Goal: Find specific page/section: Find specific page/section

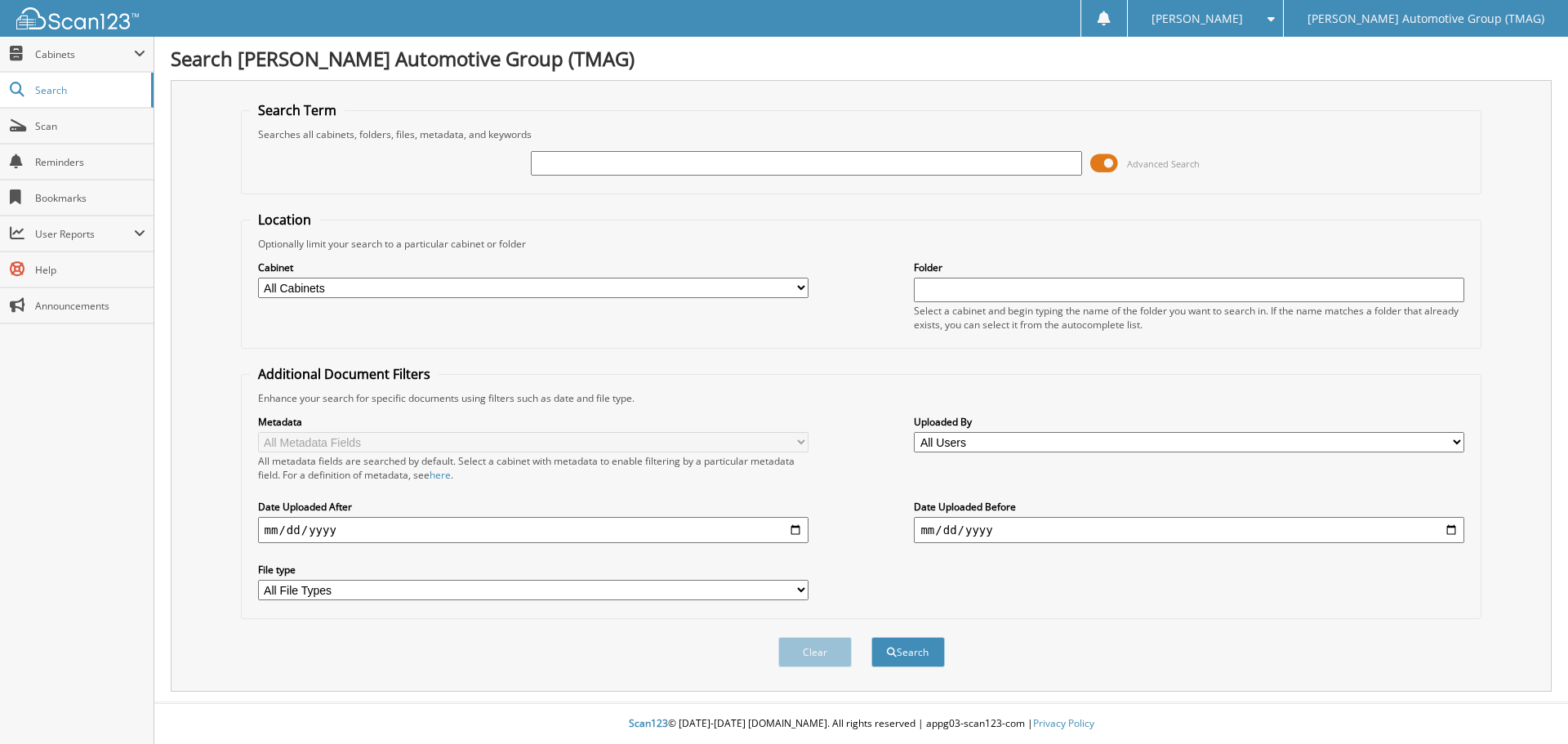
click at [567, 172] on input "text" at bounding box center [805, 163] width 550 height 24
type input "h25582"
click at [871, 637] on button "Search" at bounding box center [908, 652] width 74 height 30
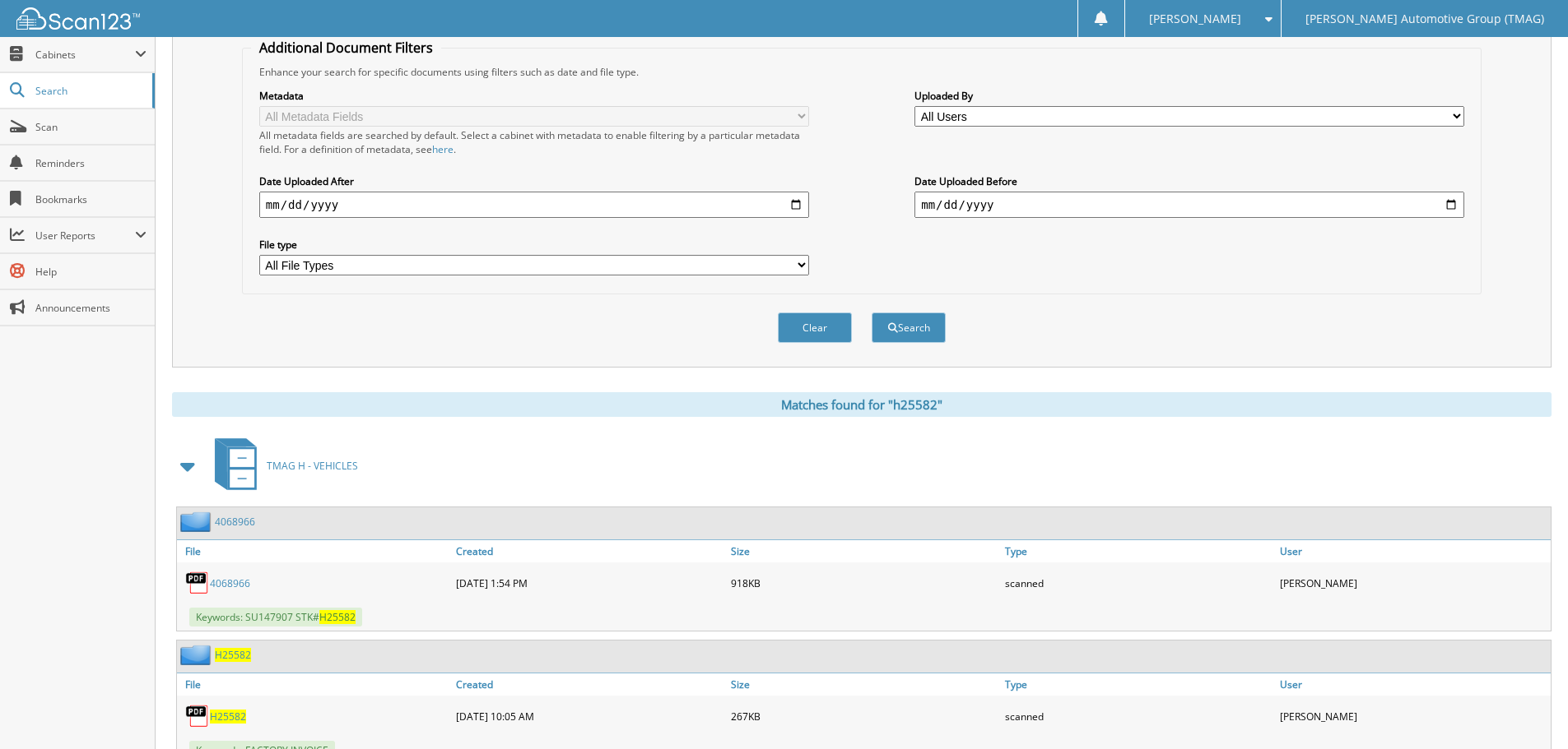
scroll to position [395, 0]
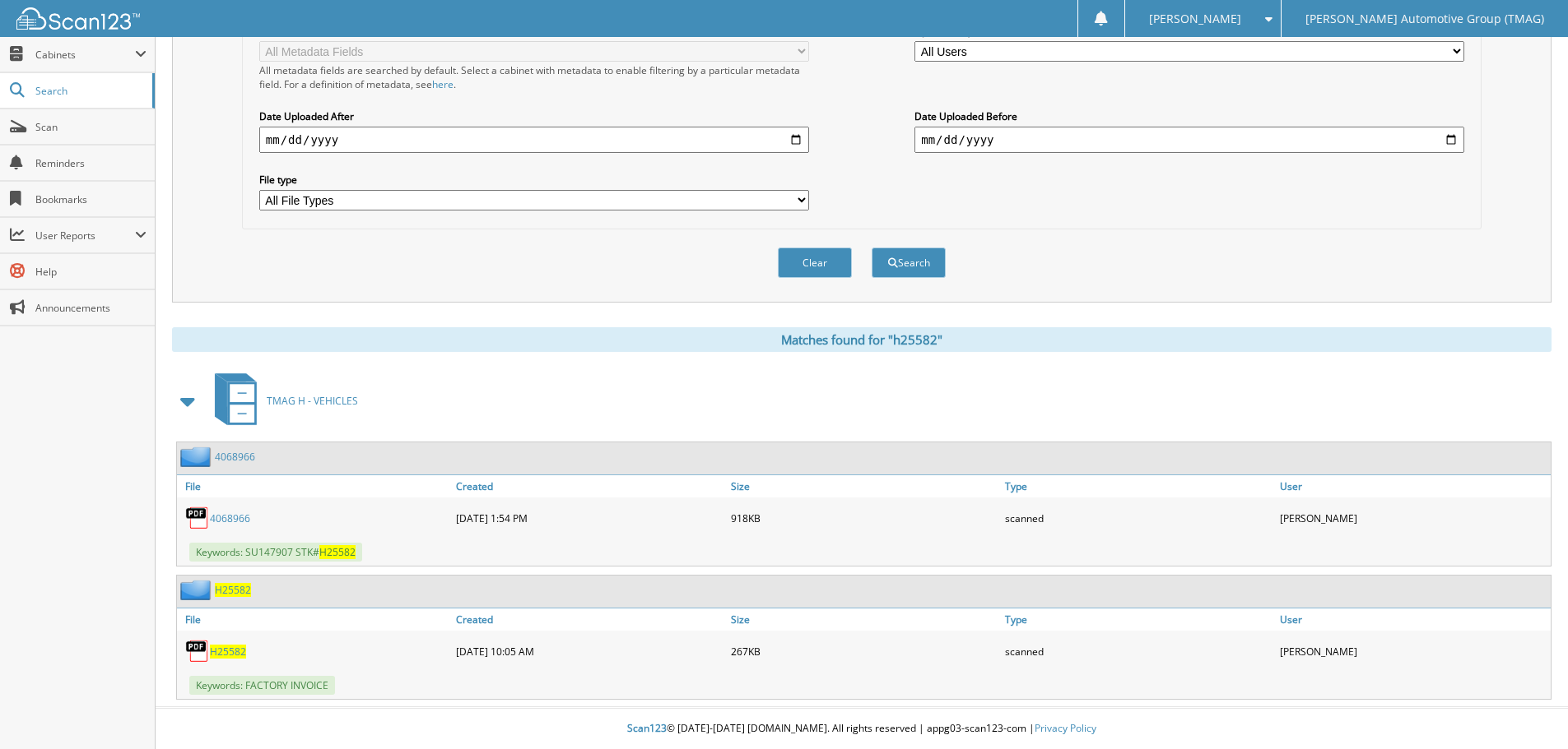
click at [238, 590] on span "H25582" at bounding box center [232, 590] width 36 height 14
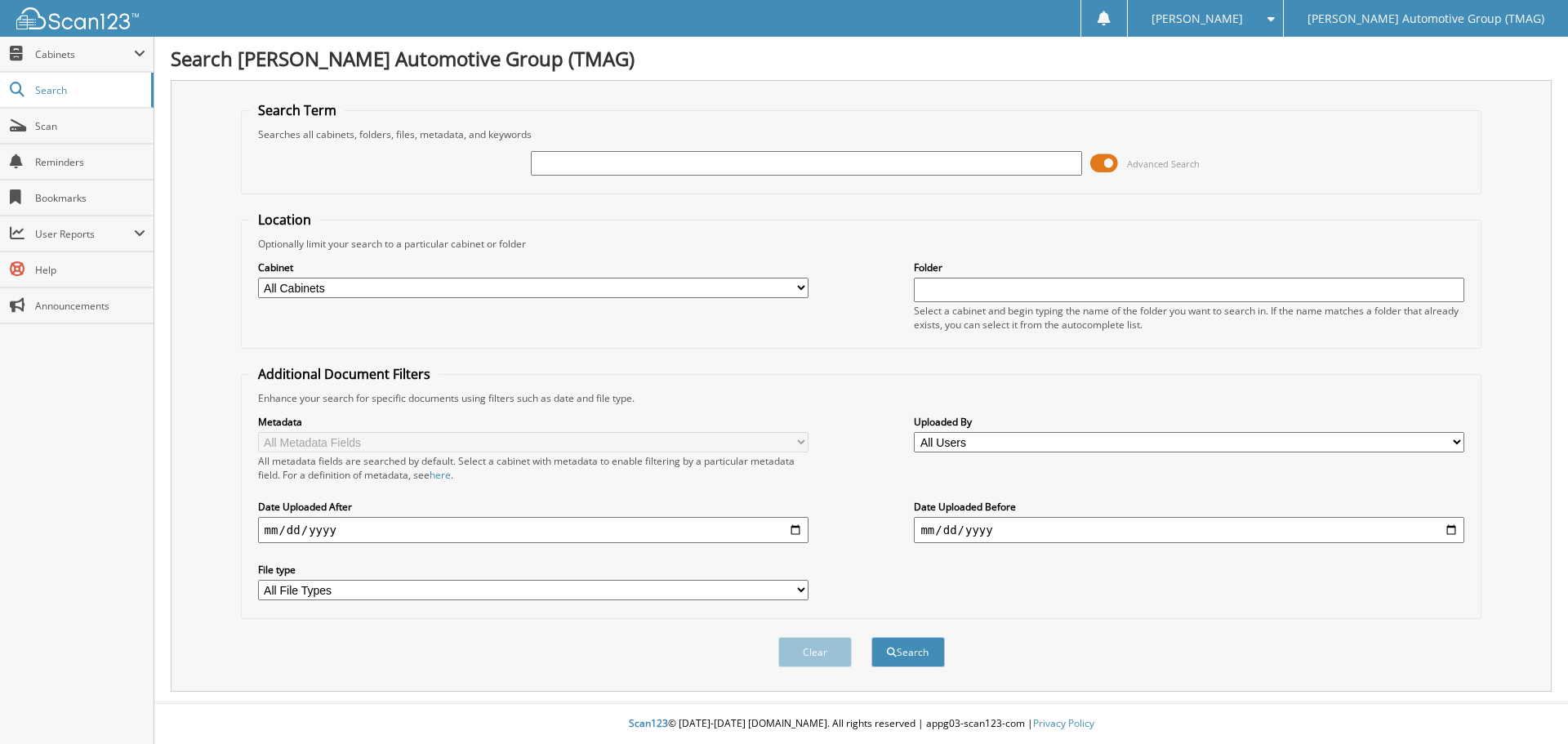
click at [587, 165] on input "text" at bounding box center [805, 163] width 550 height 24
type input "h25582"
click at [871, 637] on button "Search" at bounding box center [908, 652] width 74 height 30
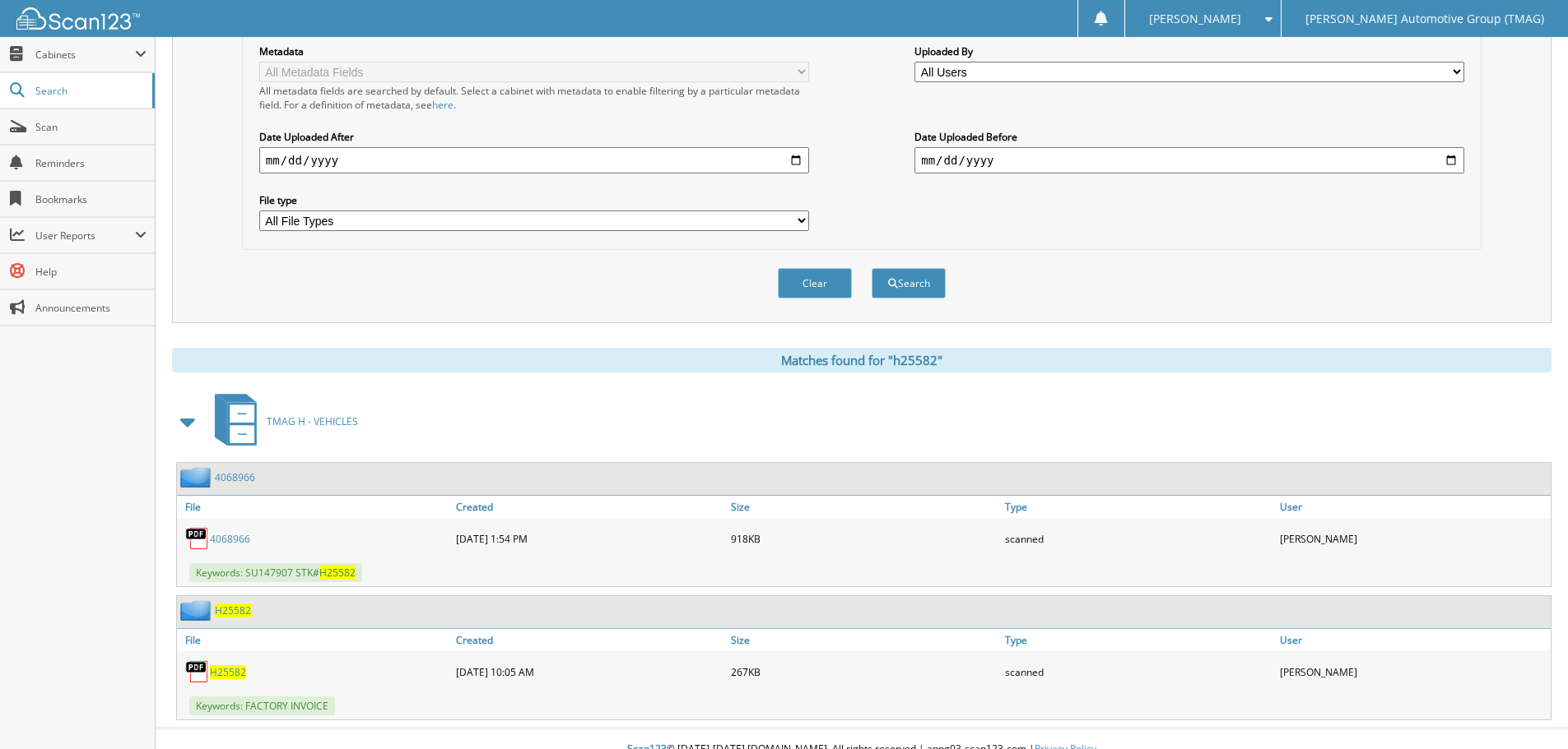
scroll to position [395, 0]
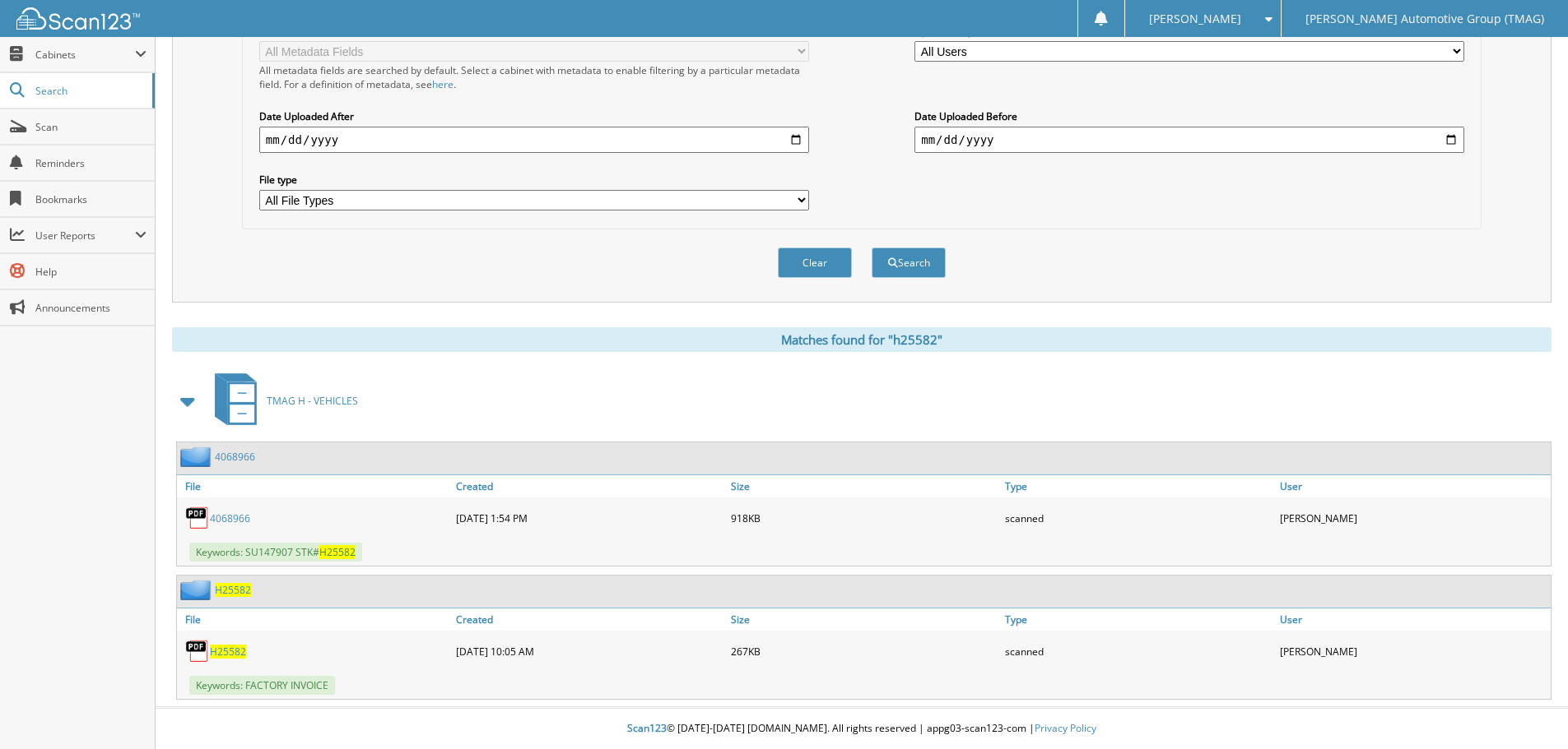
click at [234, 591] on span "H25582" at bounding box center [232, 590] width 36 height 14
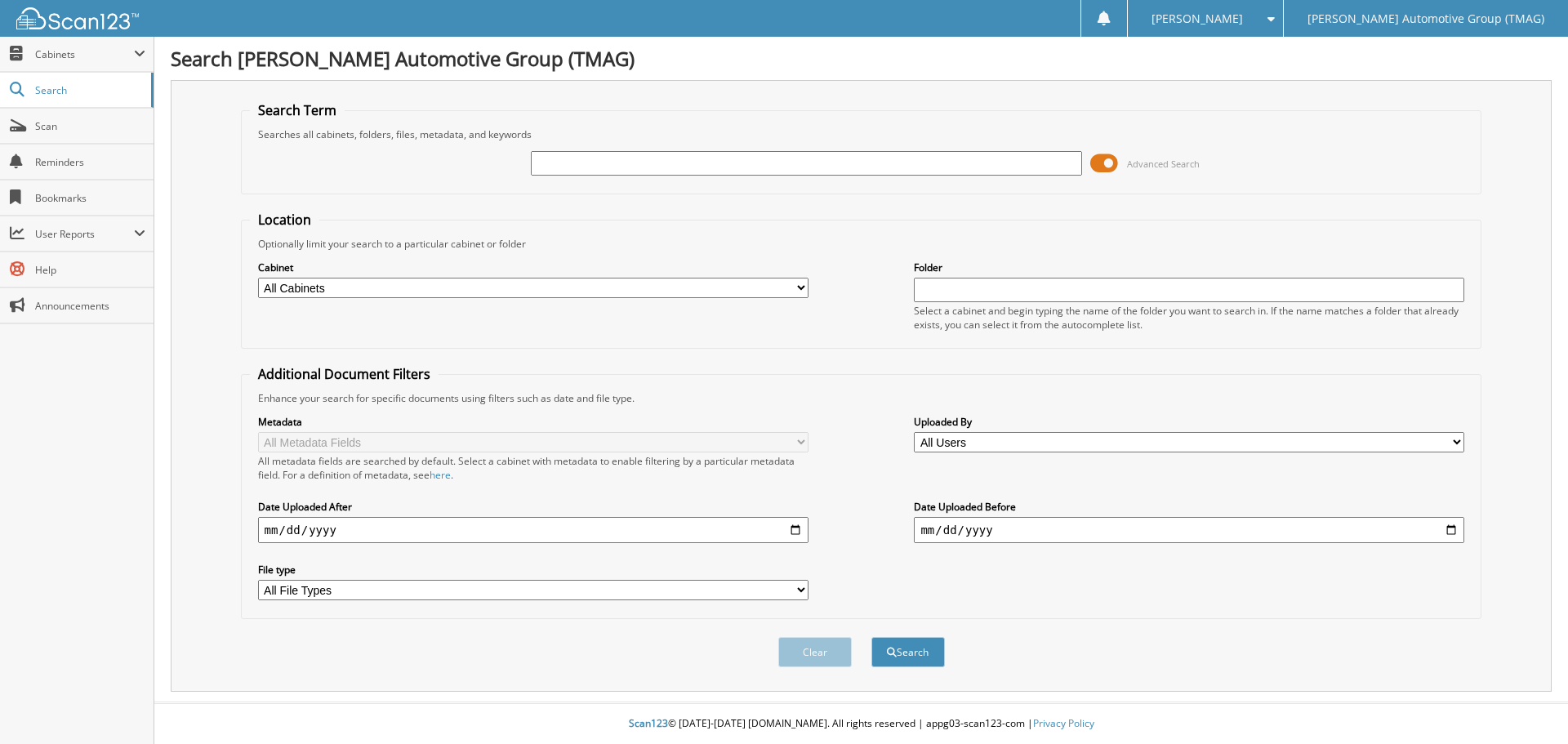
click at [544, 164] on input "text" at bounding box center [805, 163] width 550 height 24
click at [554, 154] on input "text" at bounding box center [805, 163] width 550 height 24
type input "h25582"
click at [871, 637] on button "Search" at bounding box center [908, 652] width 74 height 30
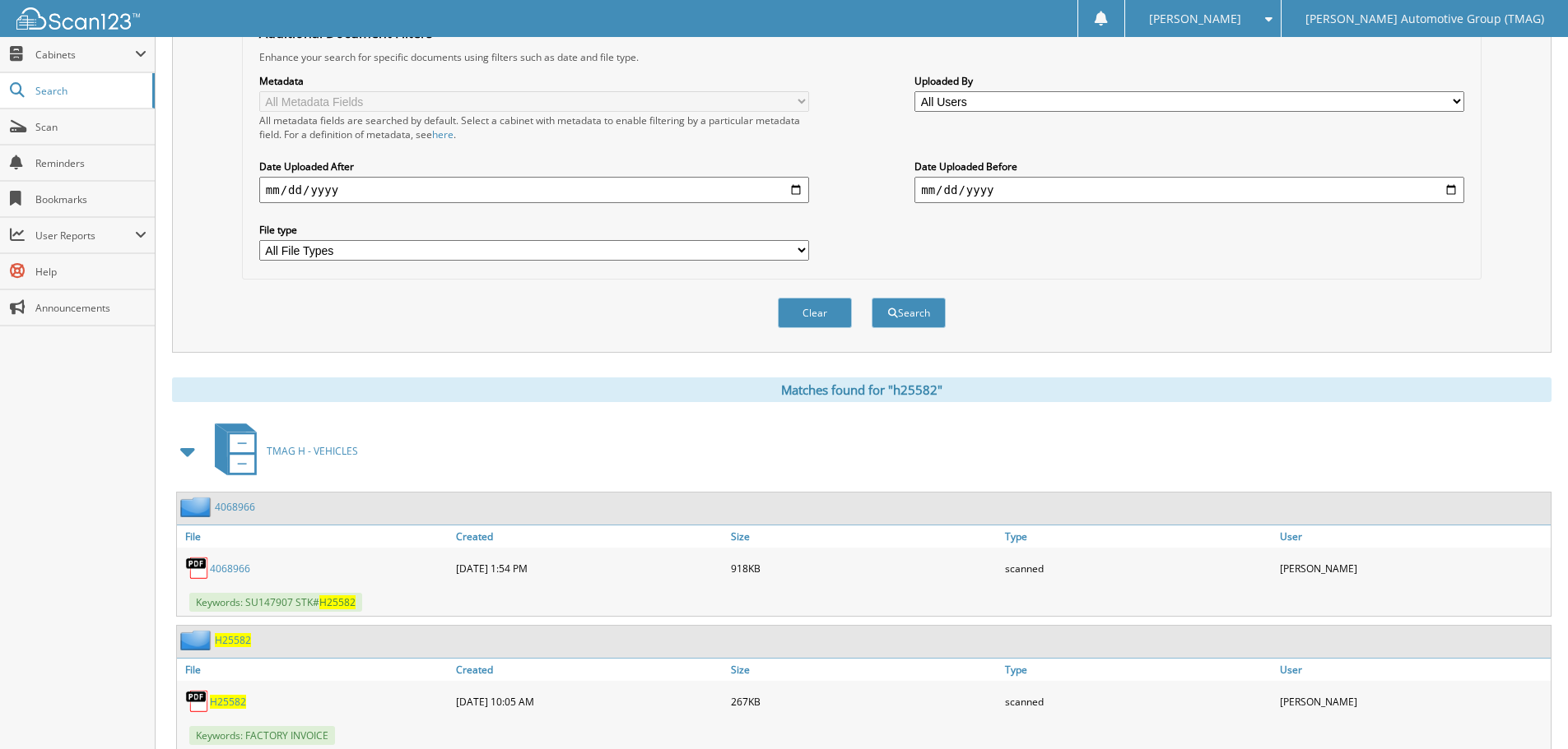
scroll to position [395, 0]
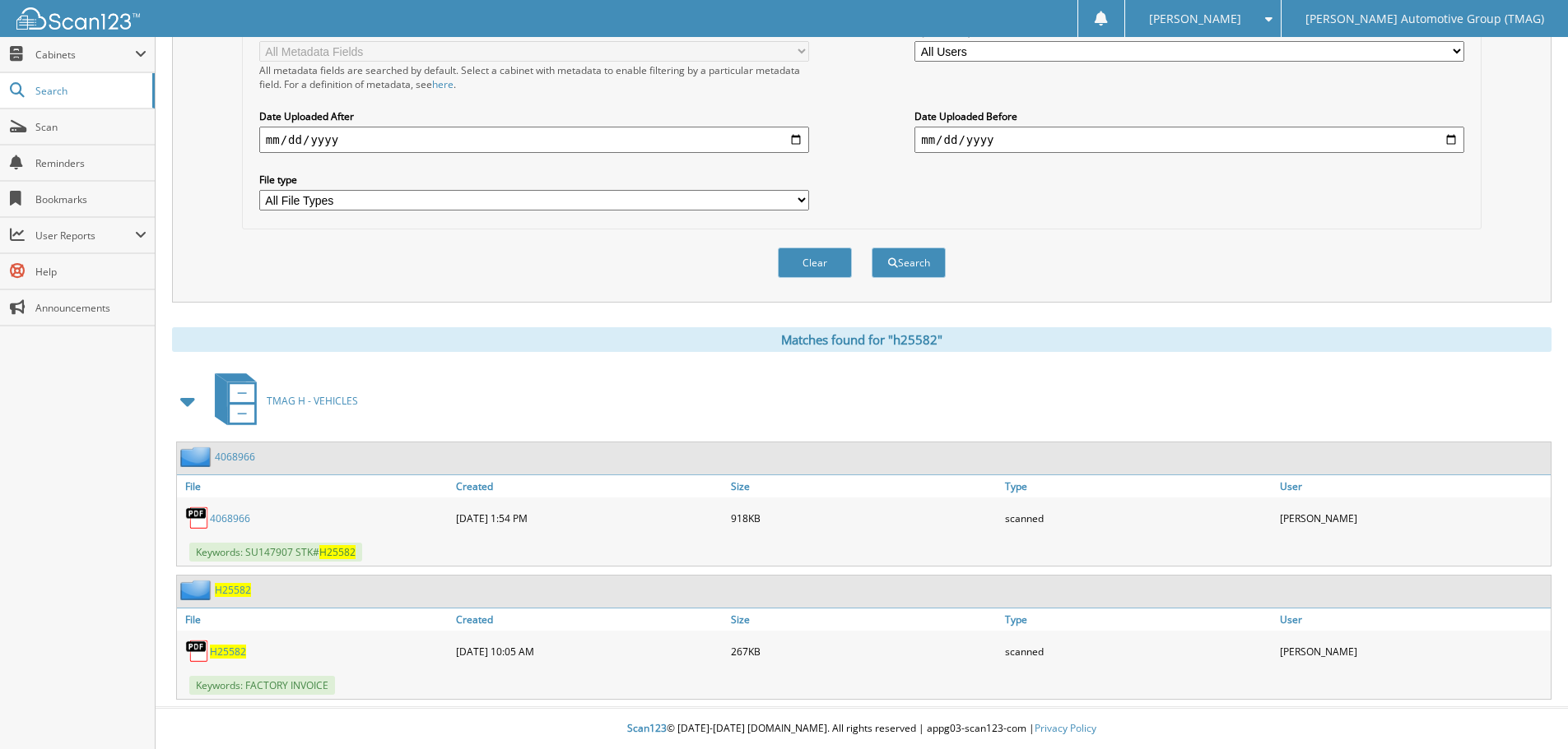
click at [238, 589] on span "H25582" at bounding box center [232, 590] width 36 height 14
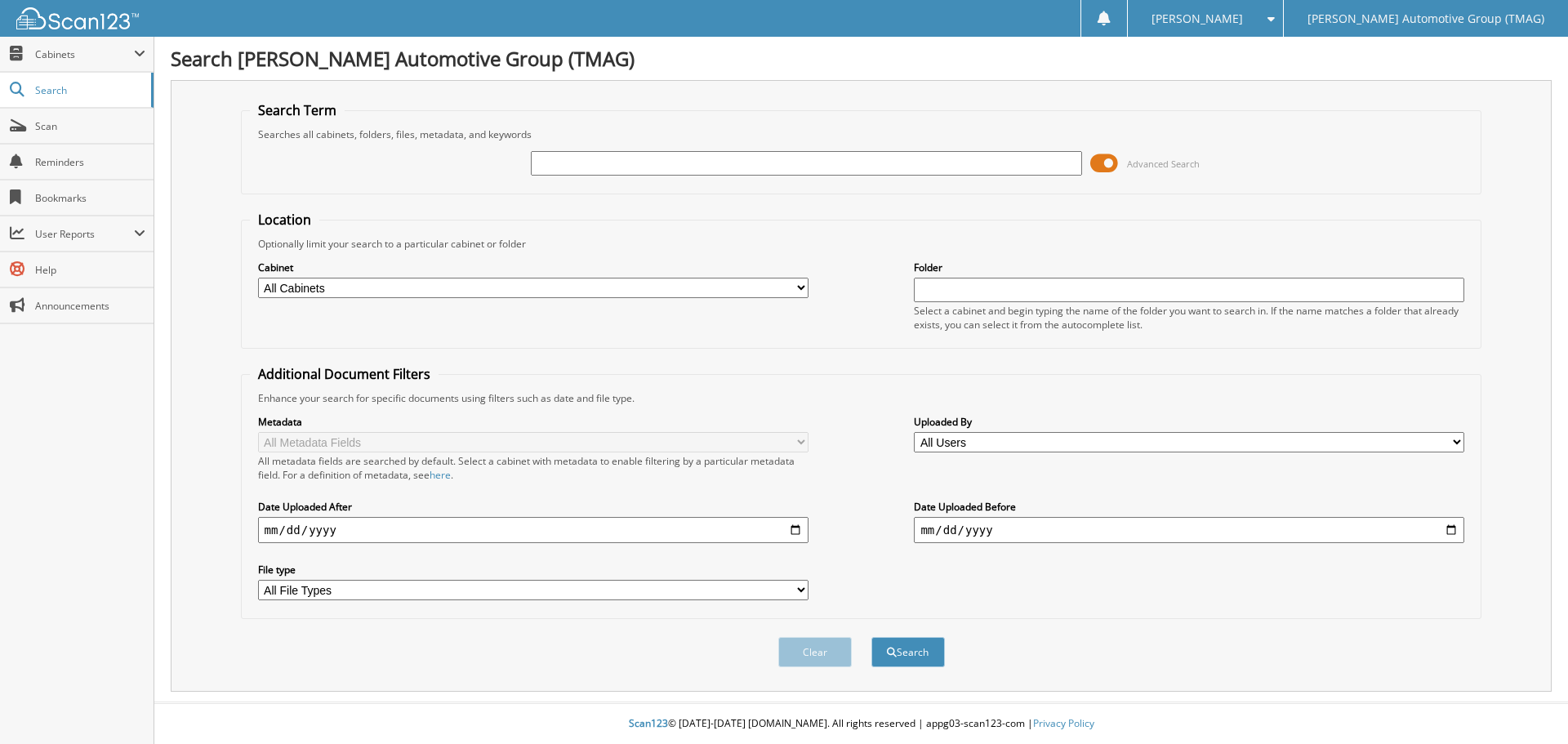
click at [624, 167] on input "text" at bounding box center [805, 163] width 550 height 24
type input "h25582"
click at [871, 637] on button "Search" at bounding box center [908, 652] width 74 height 30
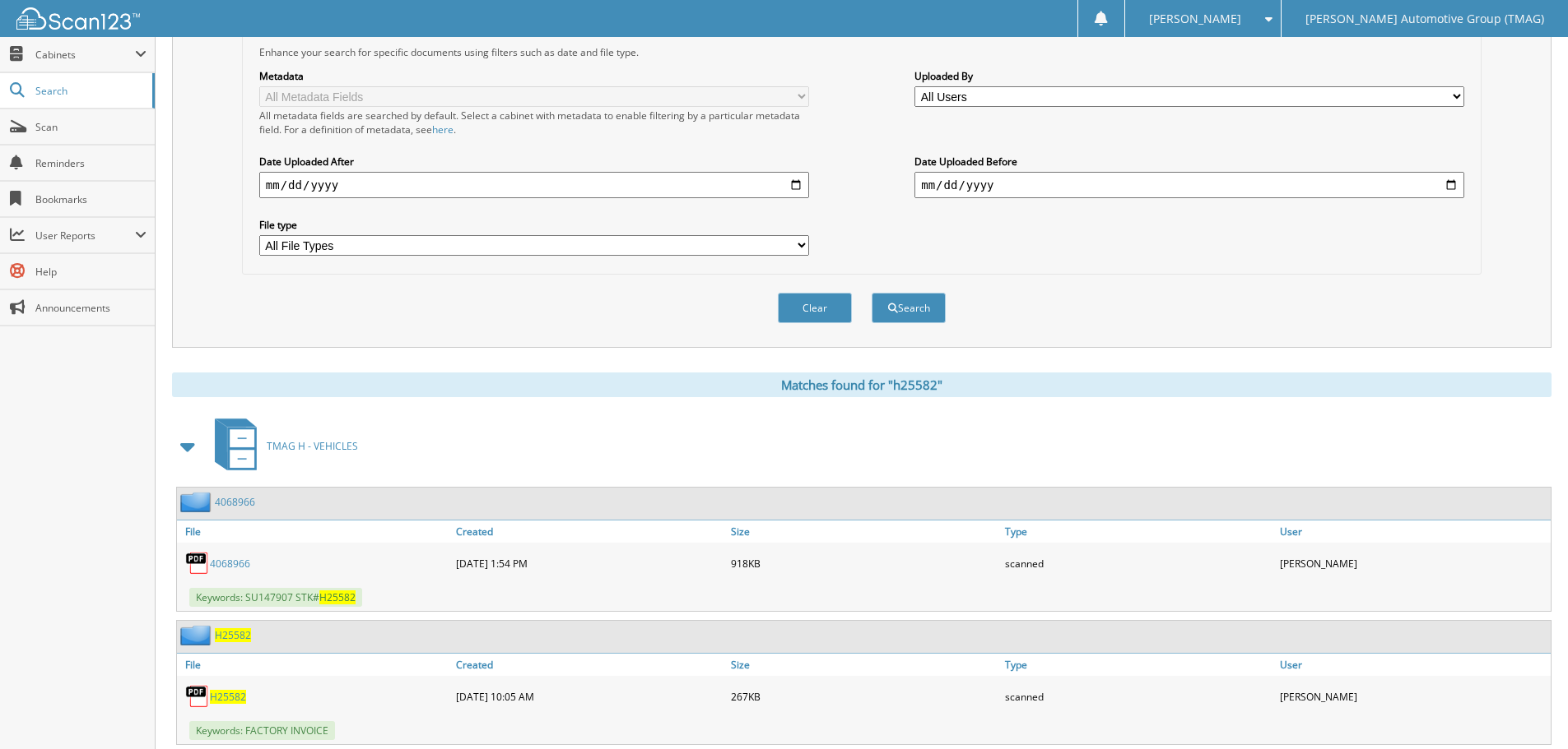
scroll to position [395, 0]
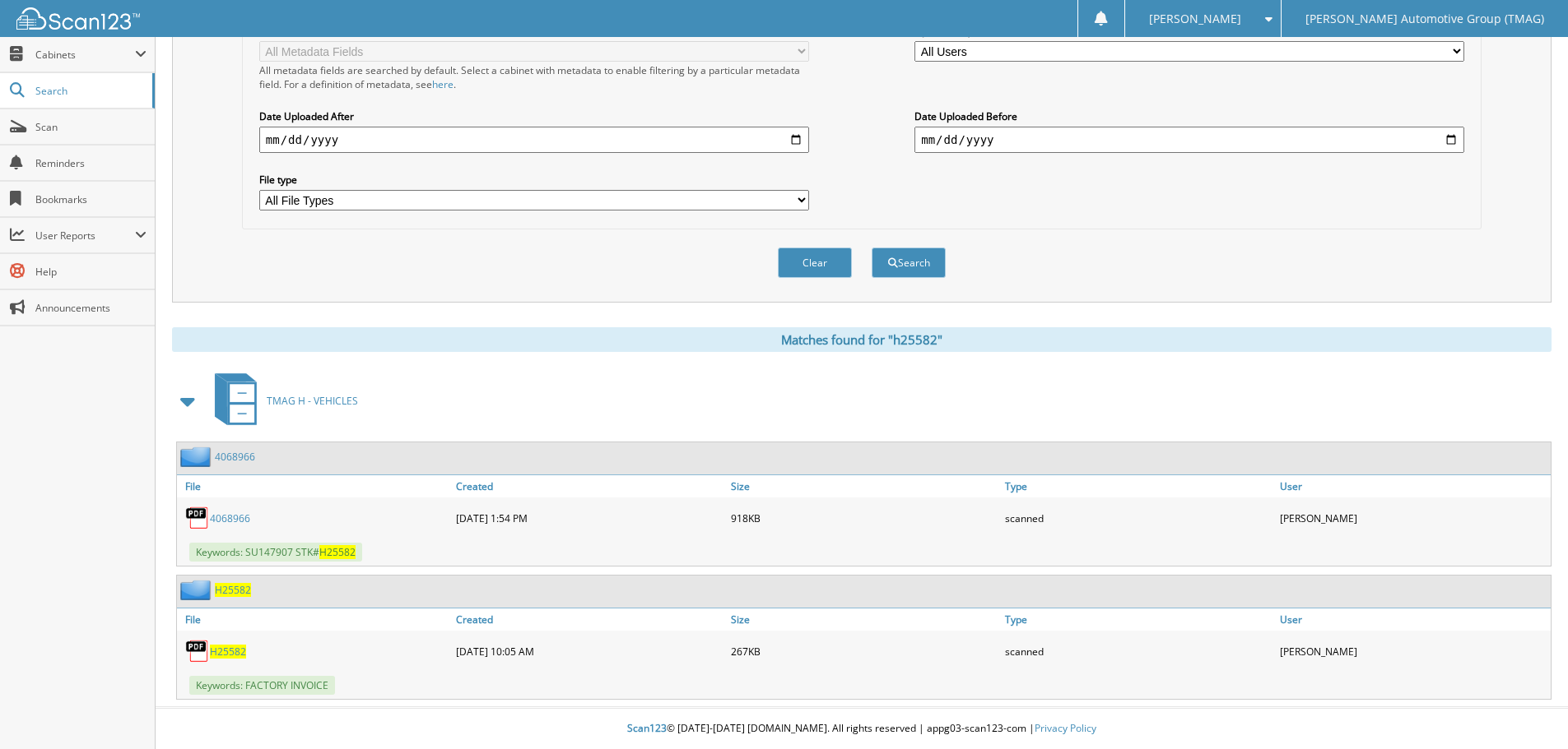
click at [225, 592] on span "H25582" at bounding box center [232, 590] width 36 height 14
